Goal: Information Seeking & Learning: Learn about a topic

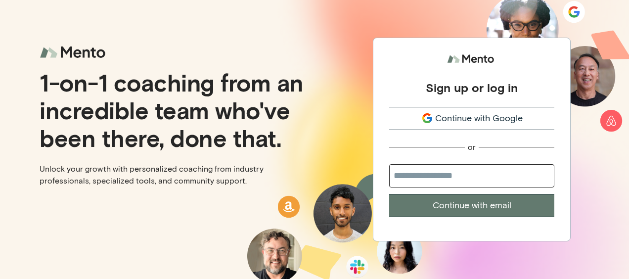
click at [464, 174] on input "email" at bounding box center [471, 175] width 165 height 23
type input "**********"
click at [448, 208] on button "Continue with email" at bounding box center [471, 205] width 165 height 23
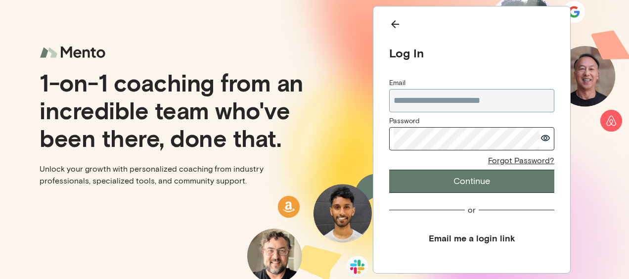
click at [524, 187] on button "Continue" at bounding box center [471, 181] width 165 height 23
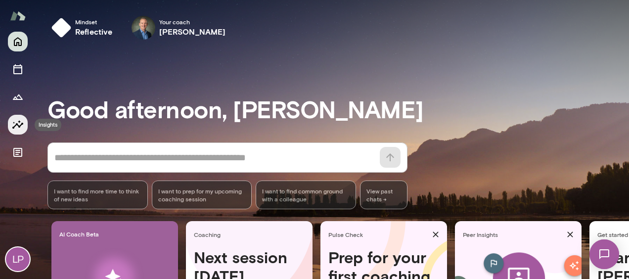
click at [12, 126] on icon "Insights" at bounding box center [18, 125] width 12 height 12
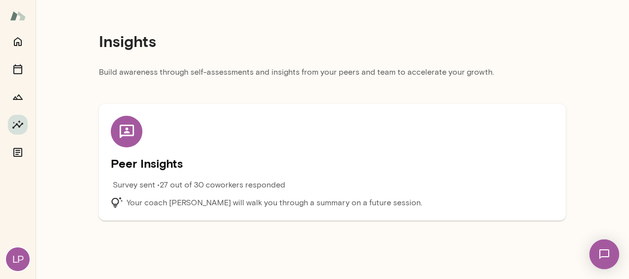
click at [122, 131] on icon at bounding box center [126, 131] width 17 height 17
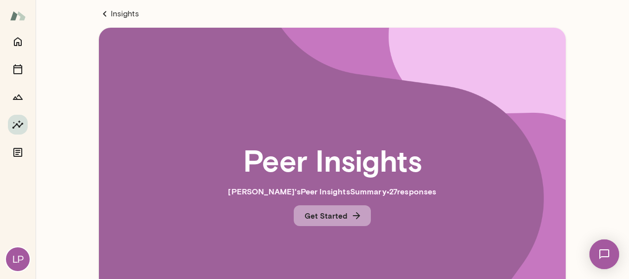
click at [339, 214] on button "Get Started" at bounding box center [332, 215] width 77 height 21
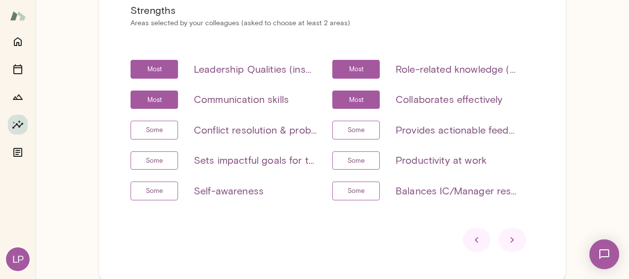
scroll to position [109, 0]
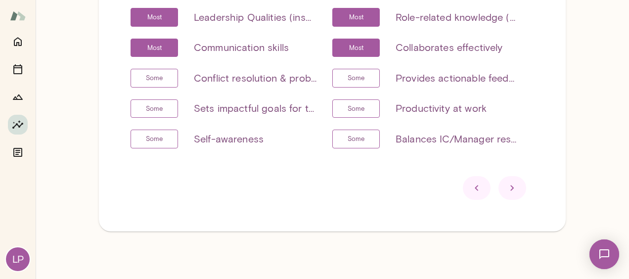
click at [510, 184] on icon at bounding box center [512, 188] width 12 height 12
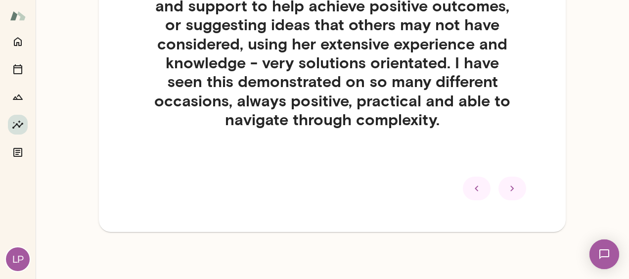
click at [510, 184] on icon at bounding box center [512, 188] width 12 height 12
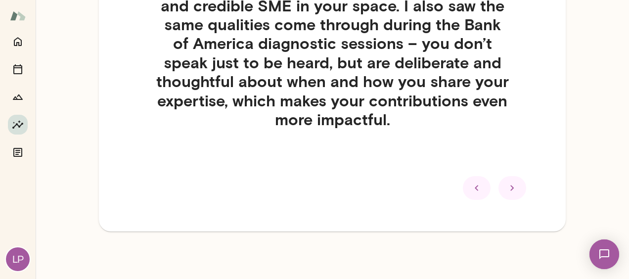
click at [510, 184] on icon at bounding box center [512, 188] width 12 height 12
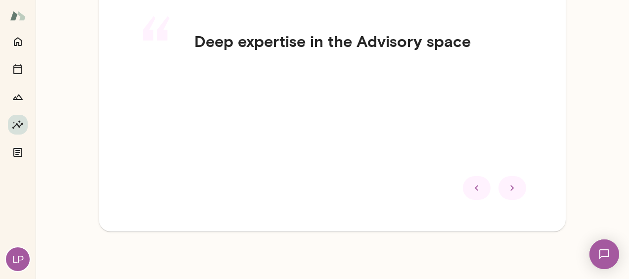
click at [510, 184] on icon at bounding box center [512, 188] width 12 height 12
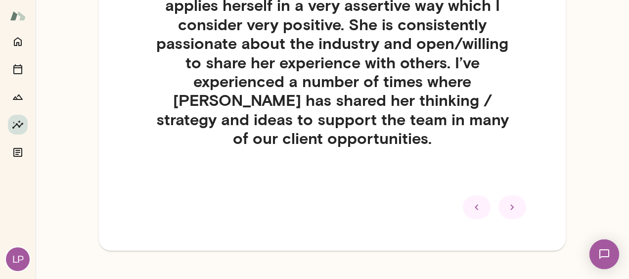
click at [510, 201] on icon at bounding box center [512, 207] width 12 height 12
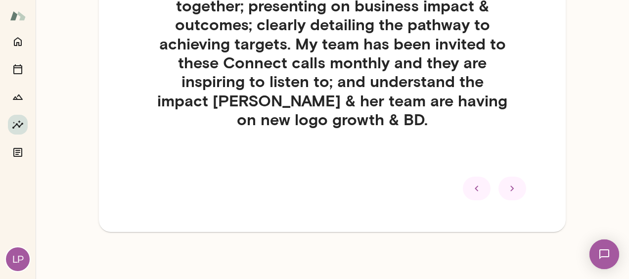
click at [510, 184] on icon at bounding box center [512, 188] width 12 height 12
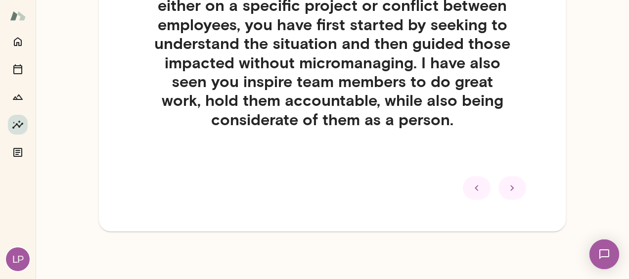
click at [510, 184] on icon at bounding box center [512, 188] width 12 height 12
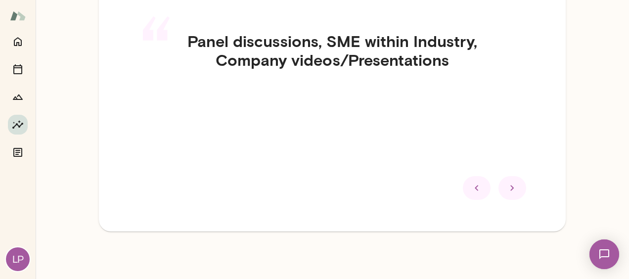
click at [510, 184] on icon at bounding box center [512, 188] width 12 height 12
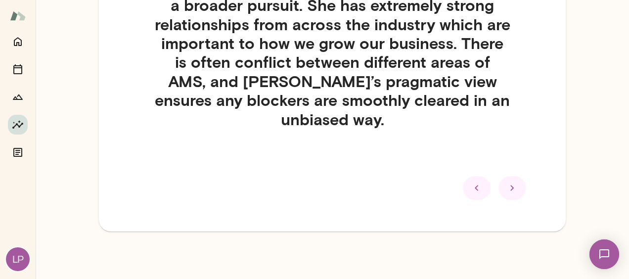
click at [510, 184] on icon at bounding box center [512, 188] width 12 height 12
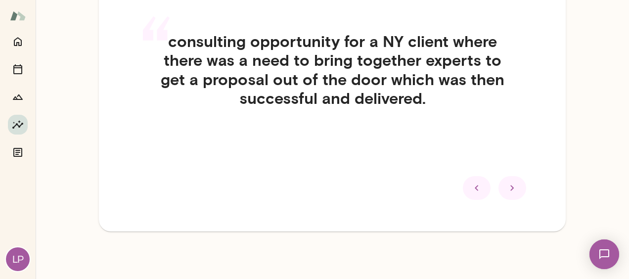
click at [510, 184] on icon at bounding box center [512, 188] width 12 height 12
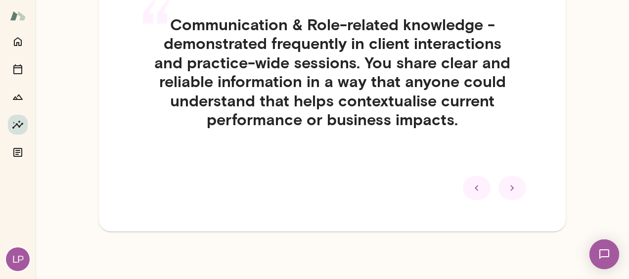
click at [510, 184] on icon at bounding box center [512, 188] width 12 height 12
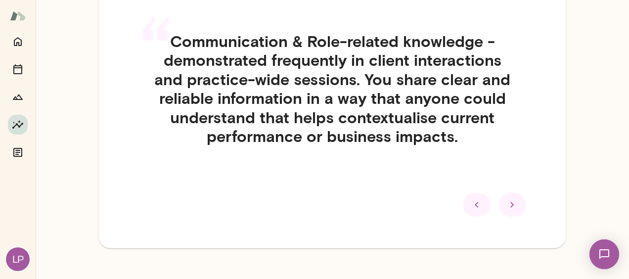
click at [510, 199] on icon at bounding box center [512, 205] width 12 height 12
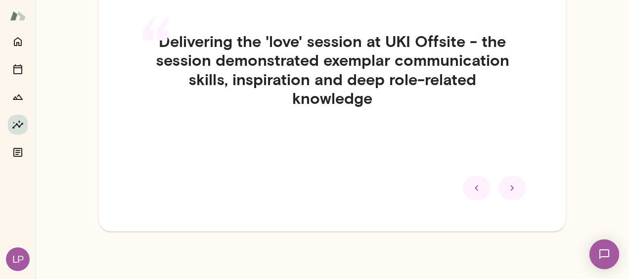
click at [510, 184] on icon at bounding box center [512, 188] width 12 height 12
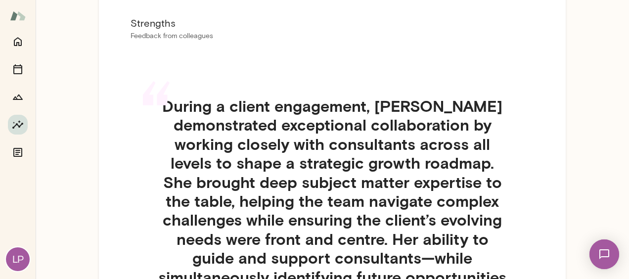
scroll to position [0, 0]
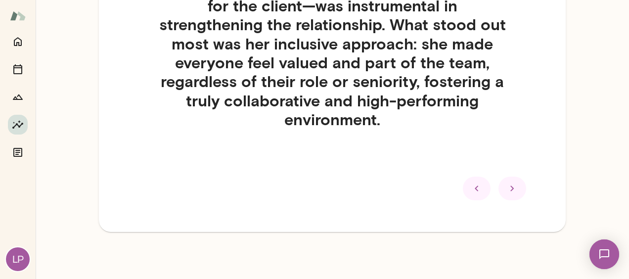
click at [506, 186] on icon at bounding box center [512, 188] width 12 height 12
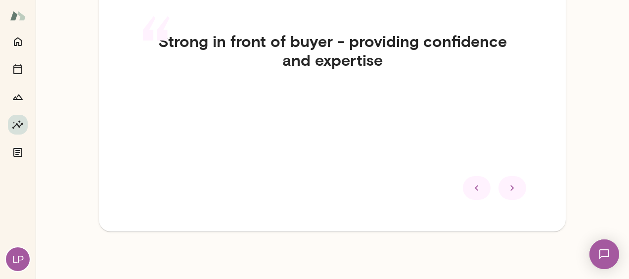
click at [506, 186] on icon at bounding box center [512, 188] width 12 height 12
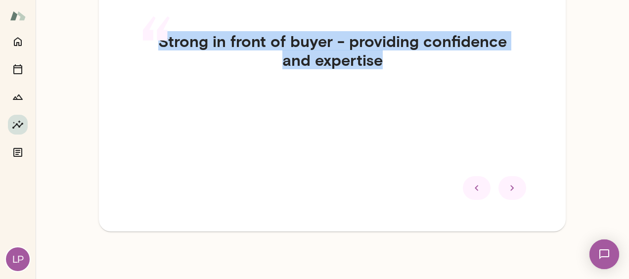
click at [505, 70] on h4 "Strong in front of buyer - providing confidence and expertise" at bounding box center [332, 51] width 403 height 38
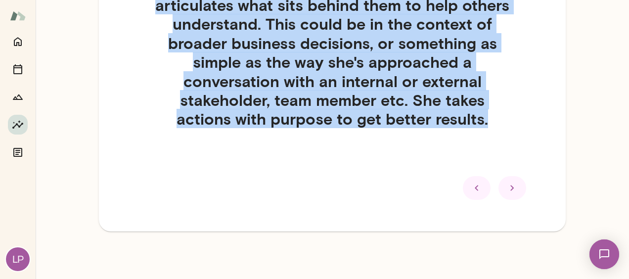
click at [510, 188] on icon at bounding box center [511, 187] width 3 height 5
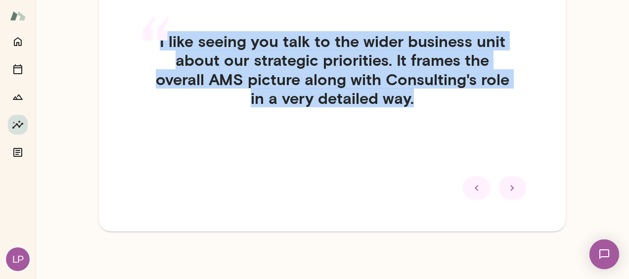
click at [510, 188] on icon at bounding box center [511, 187] width 3 height 5
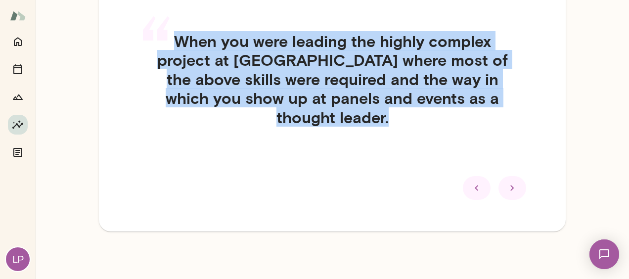
click at [505, 132] on div "“ When you were leading the highly complex project at [GEOGRAPHIC_DATA] where m…" at bounding box center [332, 91] width 403 height 166
click at [506, 187] on icon at bounding box center [512, 188] width 12 height 12
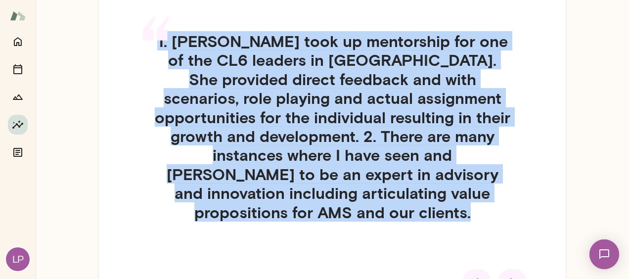
scroll to position [202, 0]
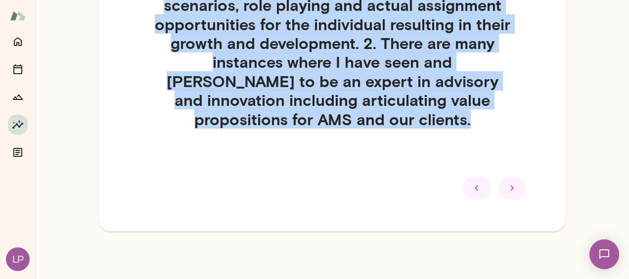
click at [506, 186] on icon at bounding box center [512, 188] width 12 height 12
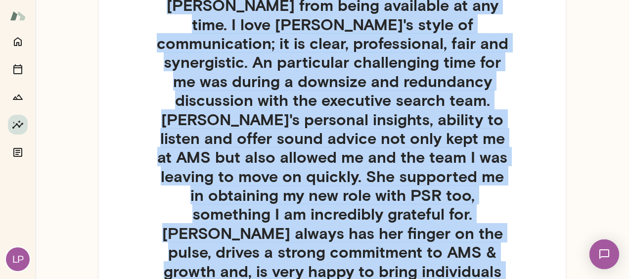
scroll to position [353, 0]
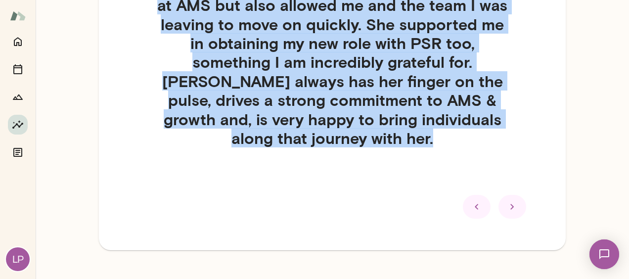
click at [510, 204] on icon at bounding box center [511, 206] width 3 height 5
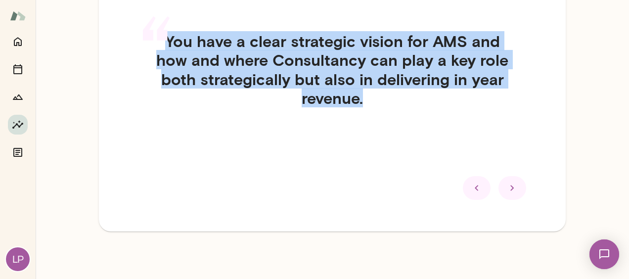
scroll to position [109, 0]
click at [504, 130] on div "“ You have a clear strategic vision for AMS and how and where Consultancy can p…" at bounding box center [332, 81] width 403 height 147
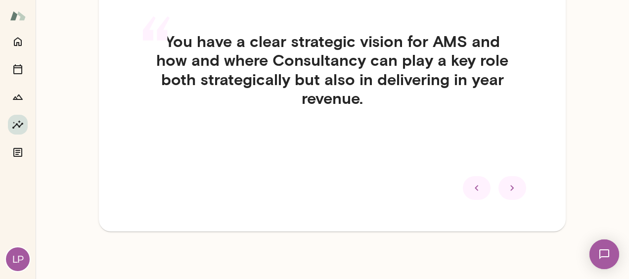
click at [506, 182] on icon at bounding box center [512, 188] width 12 height 12
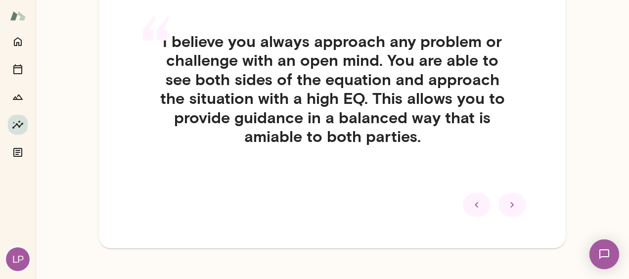
click at [508, 205] on icon at bounding box center [512, 205] width 12 height 12
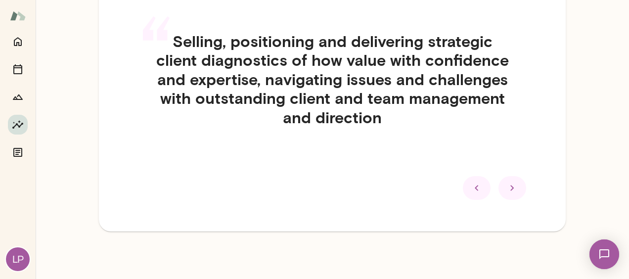
click at [516, 187] on div at bounding box center [512, 188] width 28 height 24
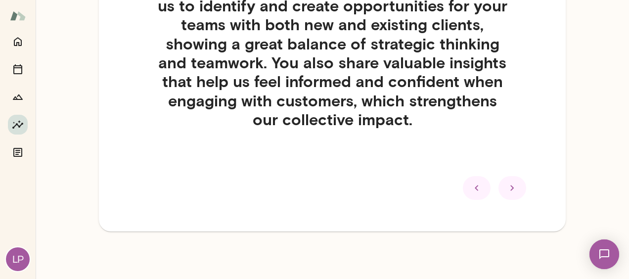
click at [507, 190] on icon at bounding box center [512, 188] width 12 height 12
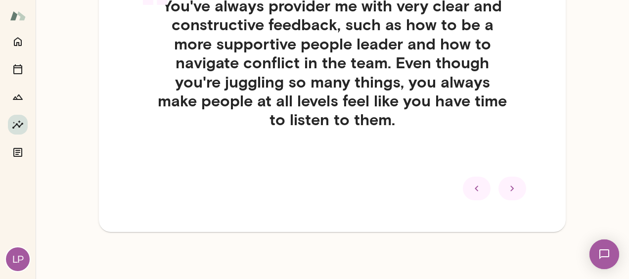
click at [506, 185] on icon at bounding box center [512, 188] width 12 height 12
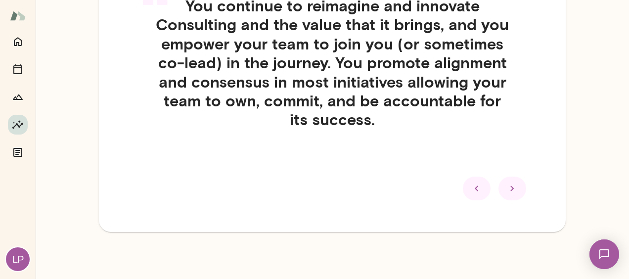
click at [506, 188] on icon at bounding box center [512, 188] width 12 height 12
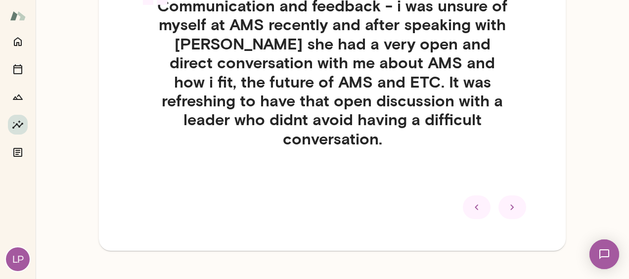
click at [506, 201] on icon at bounding box center [512, 207] width 12 height 12
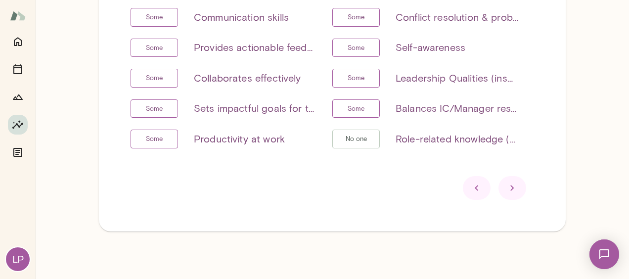
scroll to position [109, 0]
click at [506, 185] on icon at bounding box center [512, 188] width 12 height 12
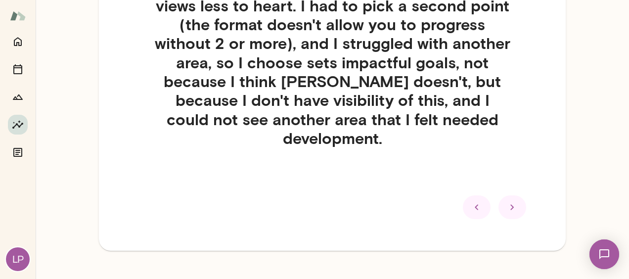
click at [506, 201] on icon at bounding box center [512, 207] width 12 height 12
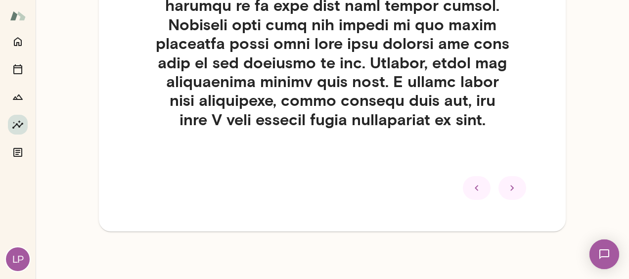
click at [506, 185] on icon at bounding box center [512, 188] width 12 height 12
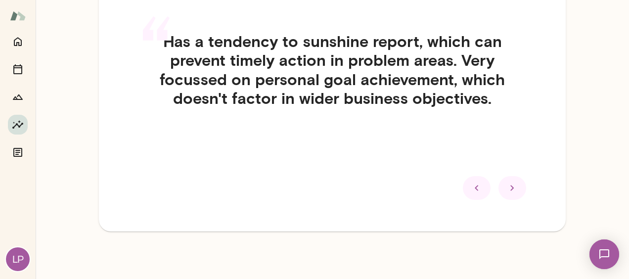
click at [506, 185] on icon at bounding box center [512, 188] width 12 height 12
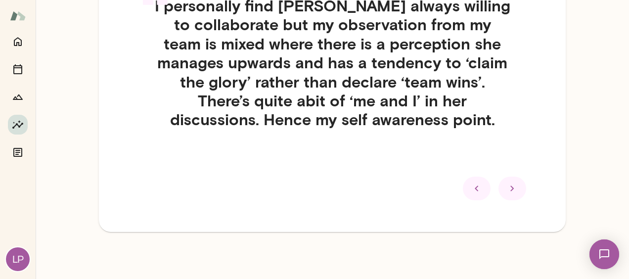
click at [506, 185] on icon at bounding box center [512, 188] width 12 height 12
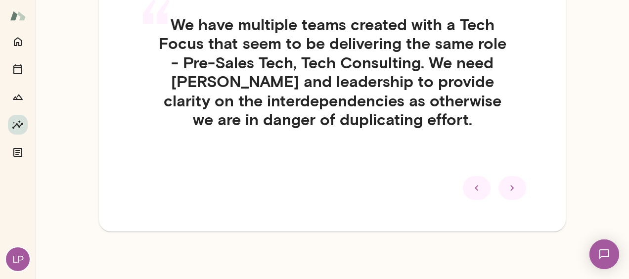
click at [506, 185] on icon at bounding box center [512, 188] width 12 height 12
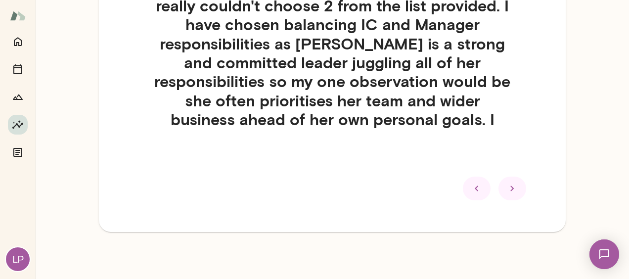
click at [506, 185] on icon at bounding box center [512, 188] width 12 height 12
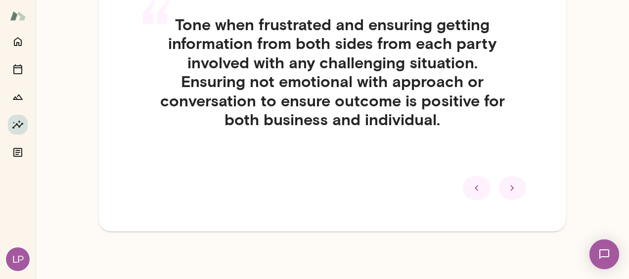
click at [506, 185] on icon at bounding box center [512, 188] width 12 height 12
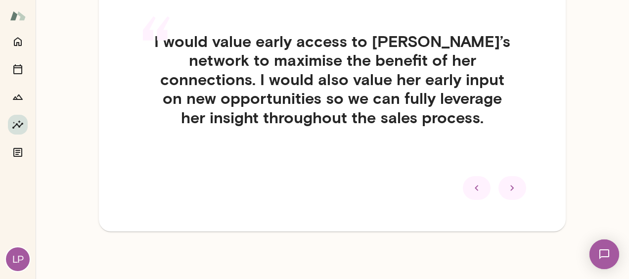
click at [506, 185] on icon at bounding box center [512, 188] width 12 height 12
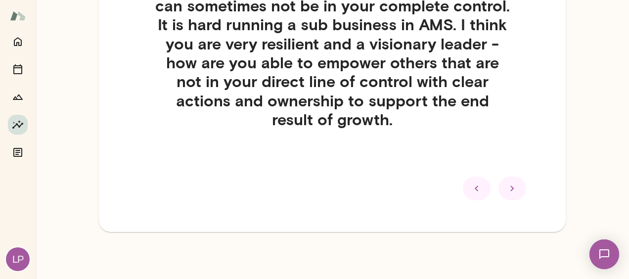
click at [506, 185] on icon at bounding box center [512, 188] width 12 height 12
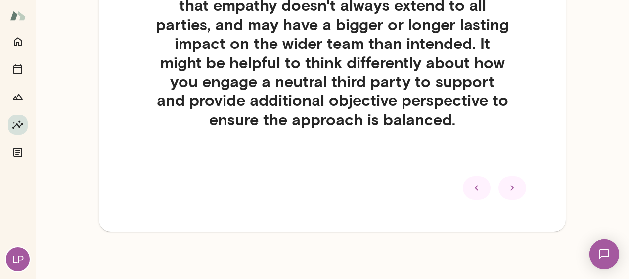
click at [506, 185] on icon at bounding box center [512, 188] width 12 height 12
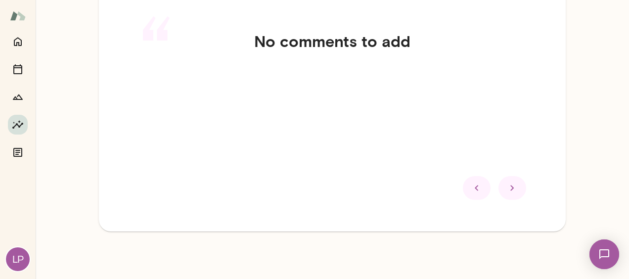
click at [506, 185] on icon at bounding box center [512, 188] width 12 height 12
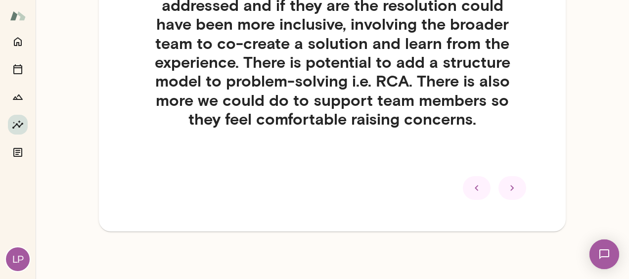
click at [506, 185] on icon at bounding box center [512, 188] width 12 height 12
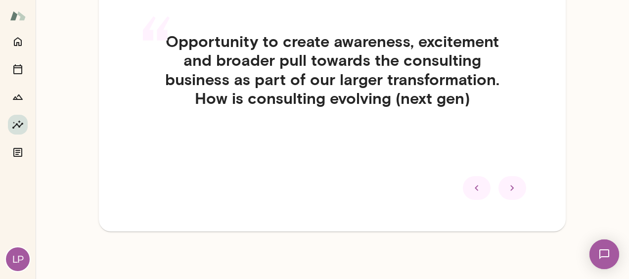
click at [506, 185] on icon at bounding box center [512, 188] width 12 height 12
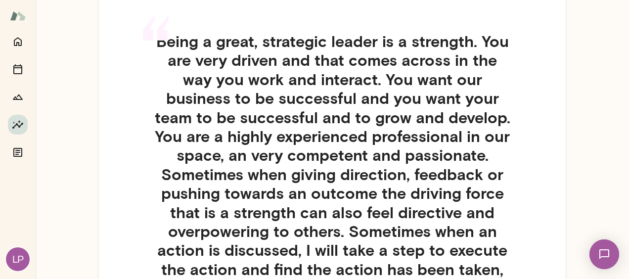
scroll to position [372, 0]
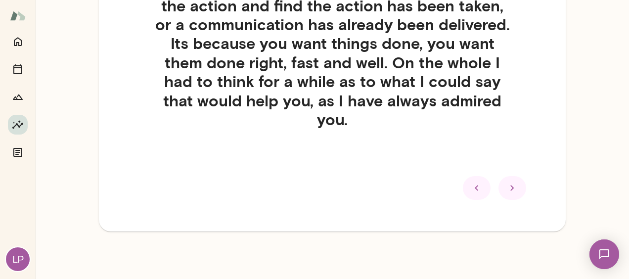
click at [506, 185] on icon at bounding box center [512, 188] width 12 height 12
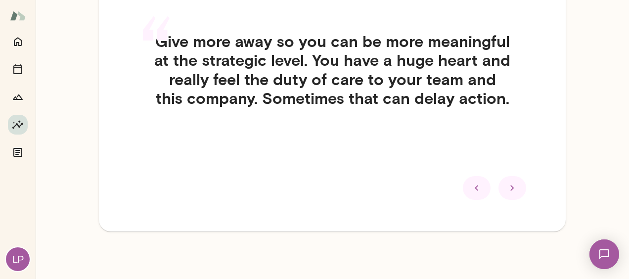
click at [506, 185] on icon at bounding box center [512, 188] width 12 height 12
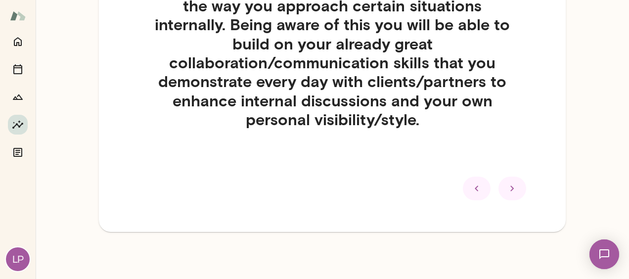
scroll to position [133, 0]
click at [506, 185] on icon at bounding box center [512, 188] width 12 height 12
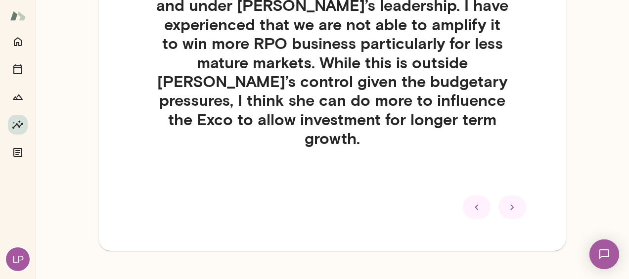
scroll to position [114, 0]
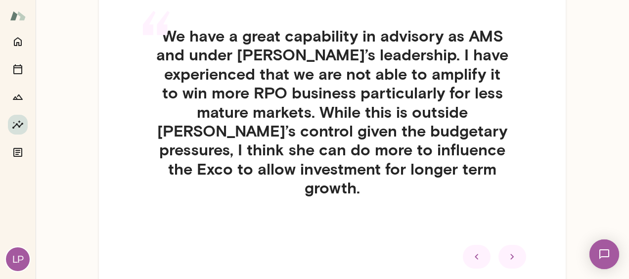
click at [511, 245] on div at bounding box center [512, 257] width 28 height 24
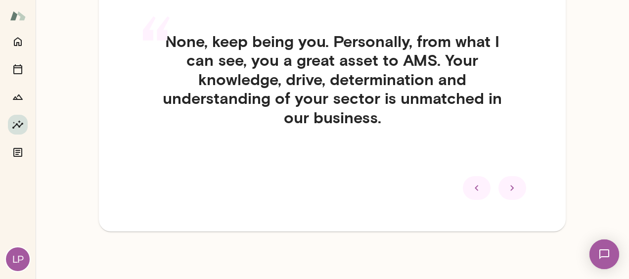
click at [507, 183] on icon at bounding box center [512, 188] width 12 height 12
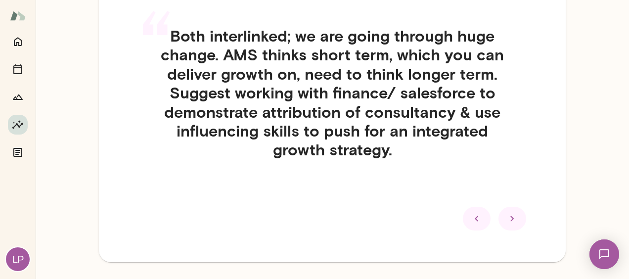
click at [506, 220] on icon at bounding box center [512, 219] width 12 height 12
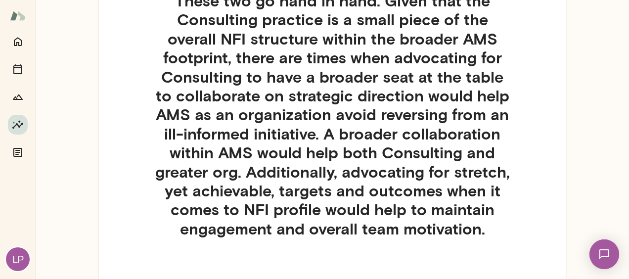
scroll to position [164, 0]
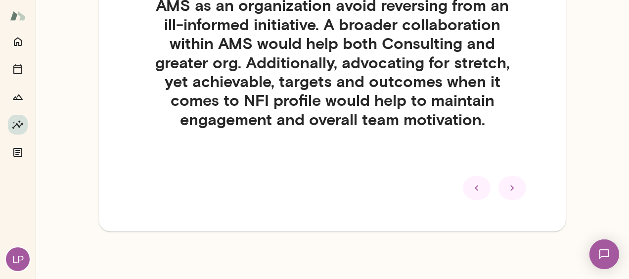
click at [506, 194] on icon at bounding box center [512, 188] width 12 height 12
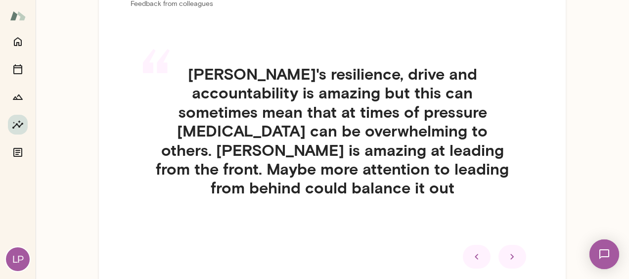
scroll to position [126, 0]
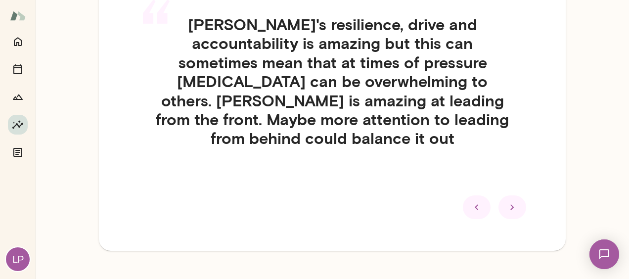
click at [506, 201] on icon at bounding box center [512, 207] width 12 height 12
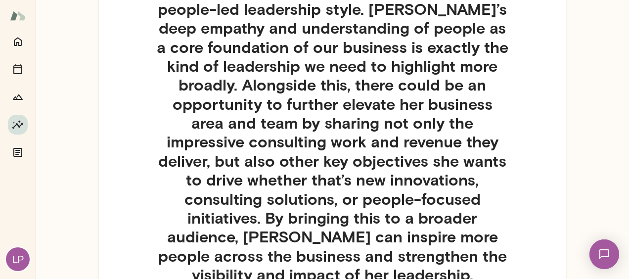
scroll to position [323, 0]
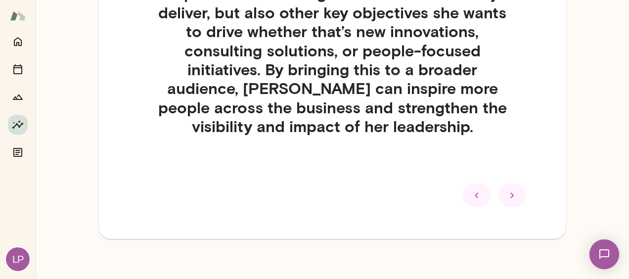
click at [498, 195] on div at bounding box center [512, 195] width 28 height 24
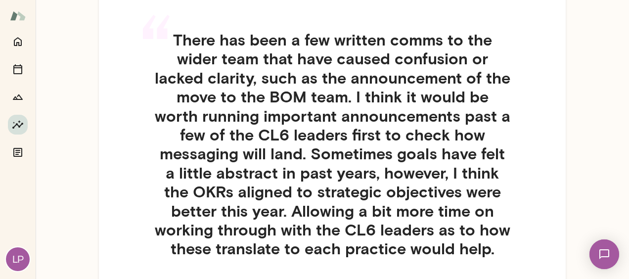
scroll to position [160, 0]
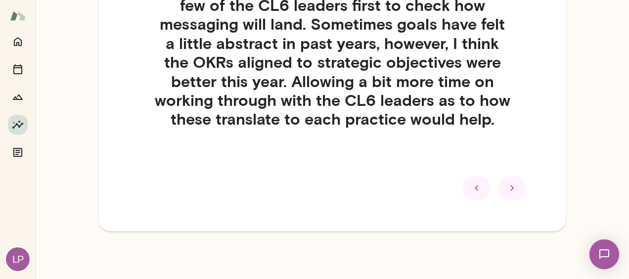
click at [507, 187] on icon at bounding box center [512, 188] width 12 height 12
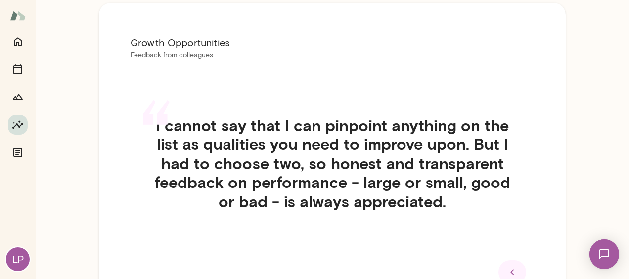
scroll to position [0, 0]
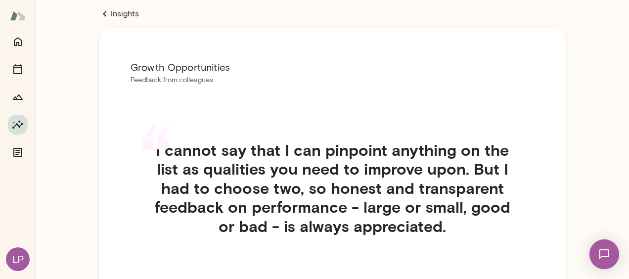
click at [120, 10] on link "Insights" at bounding box center [332, 14] width 467 height 12
